Goal: Task Accomplishment & Management: Manage account settings

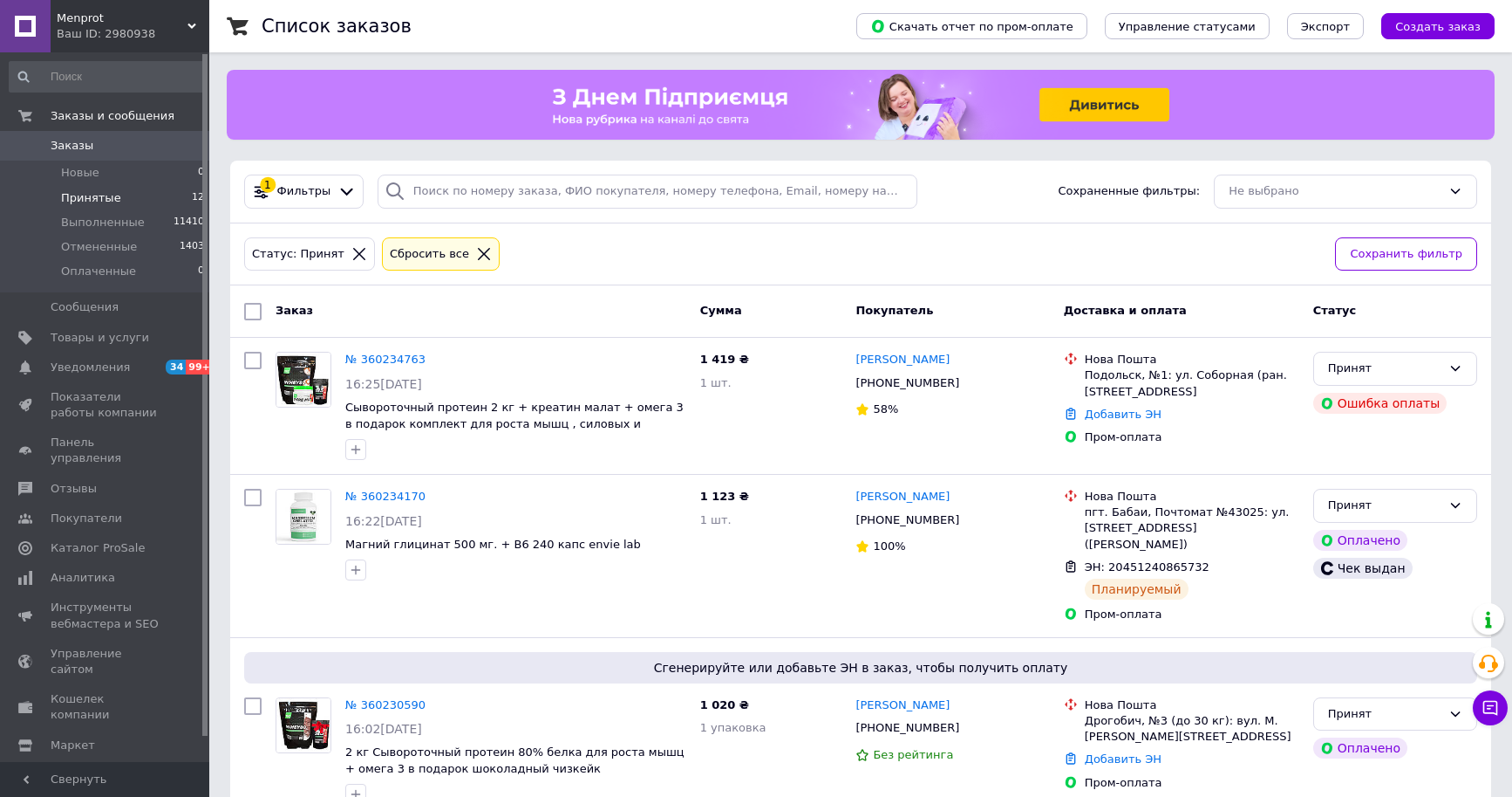
click at [476, 255] on icon at bounding box center [484, 254] width 16 height 16
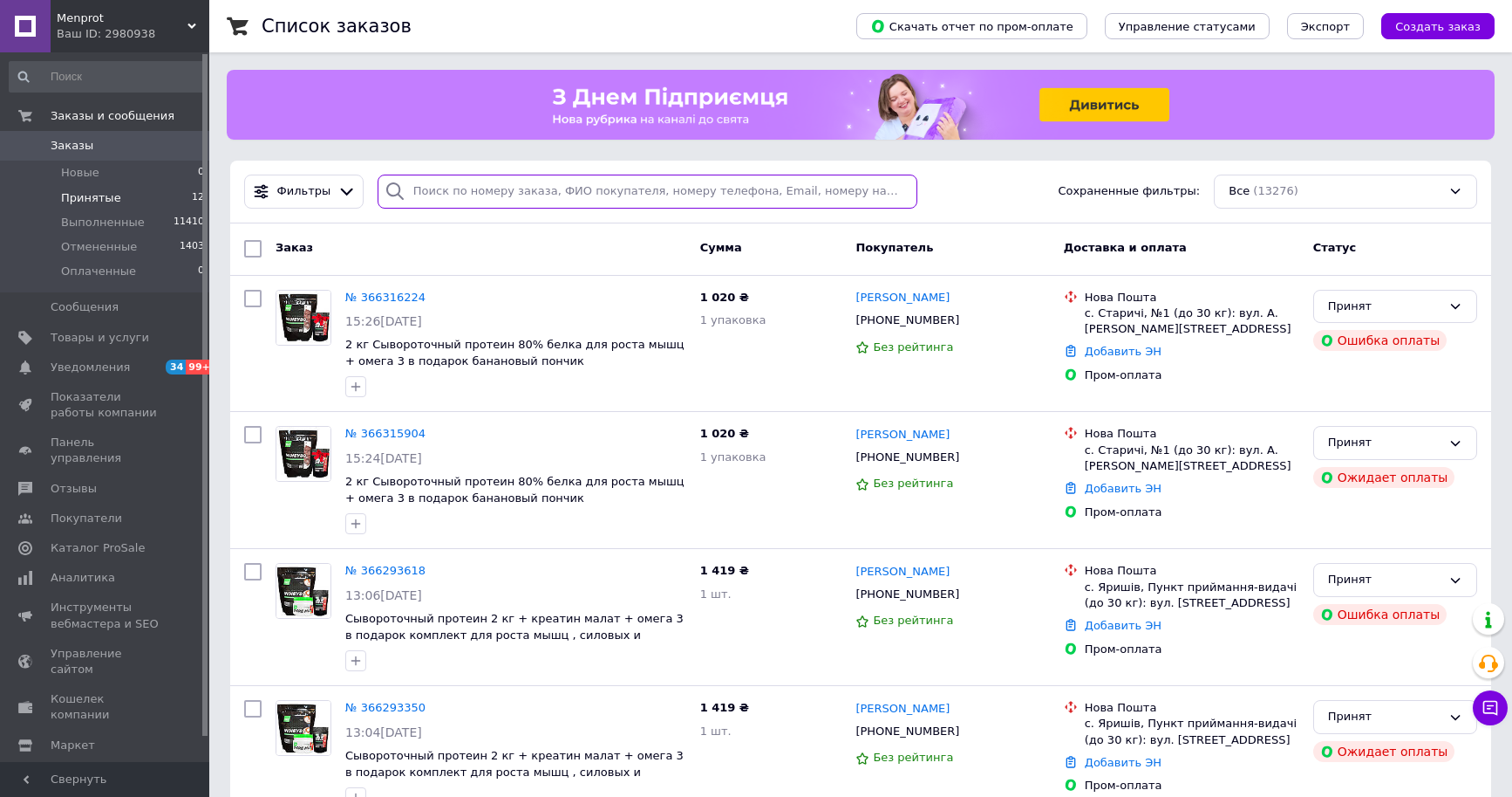
click at [491, 194] on input "search" at bounding box center [648, 192] width 541 height 34
paste input "[PERSON_NAME]"
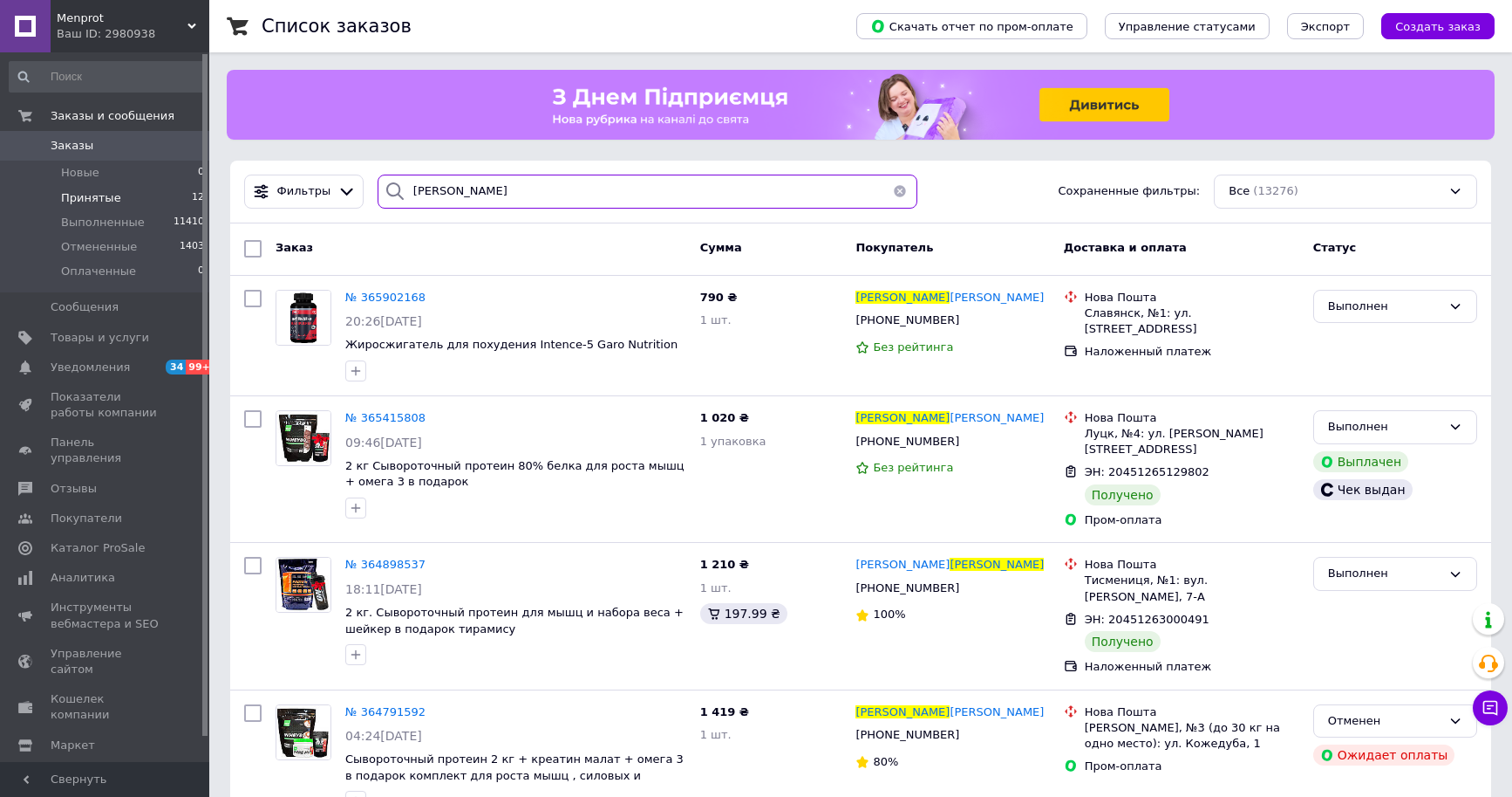
click at [586, 202] on input "[PERSON_NAME]" at bounding box center [648, 192] width 541 height 34
paste input "380633368888"
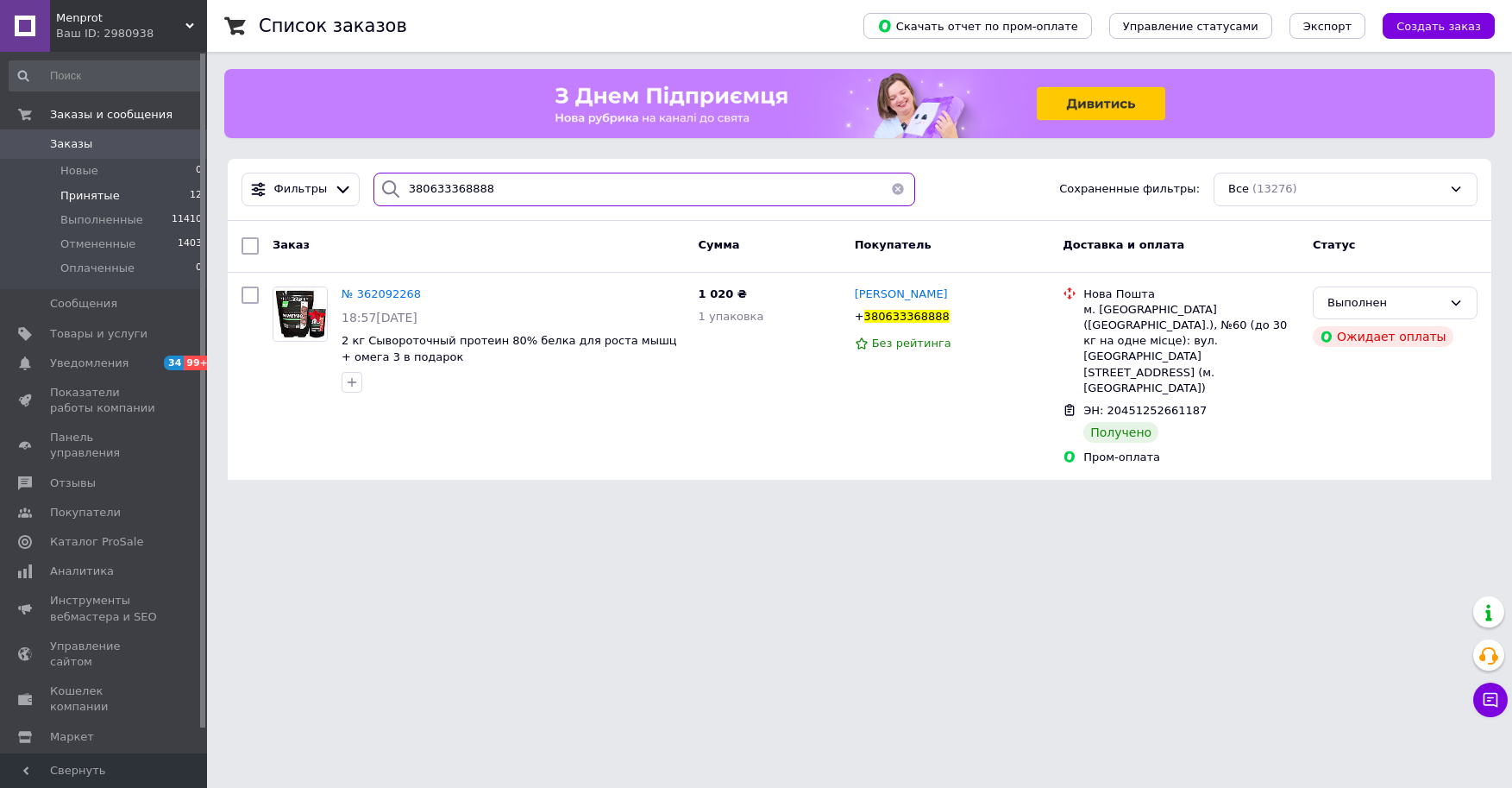
type input "380633368888"
